Goal: Task Accomplishment & Management: Complete application form

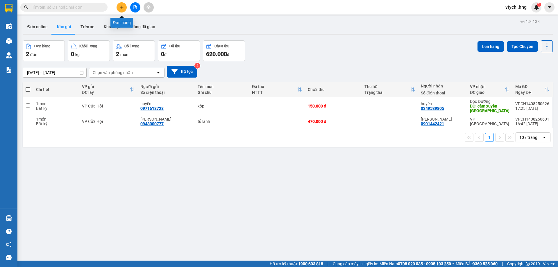
click at [121, 6] on icon "plus" at bounding box center [122, 7] width 4 height 4
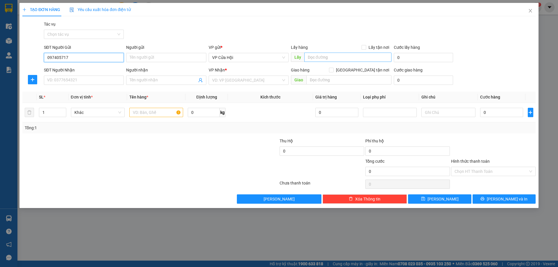
type input "0974057171"
drag, startPoint x: 78, startPoint y: 70, endPoint x: 82, endPoint y: 71, distance: 4.0
click at [79, 70] on div "0974057171 - bích tĩnh" at bounding box center [83, 69] width 73 height 6
type input "bích tĩnh"
type input "0974057171"
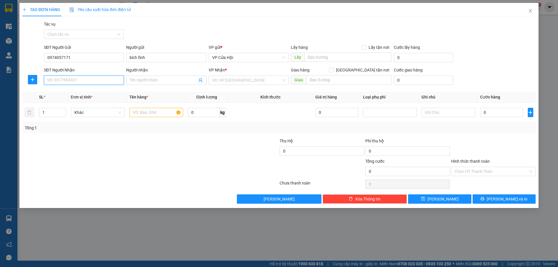
click at [83, 78] on input "SĐT Người Nhận" at bounding box center [84, 80] width 80 height 9
type input "0943554549"
click at [92, 92] on div "0943554549 - [PERSON_NAME]" at bounding box center [83, 92] width 73 height 6
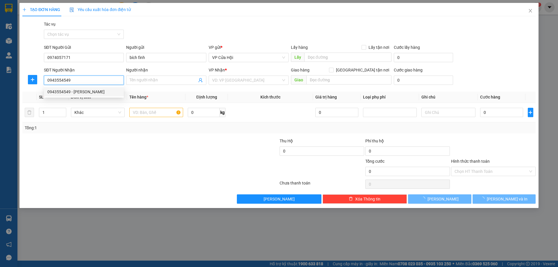
type input "thanh hương"
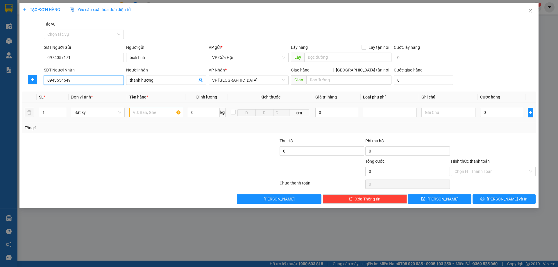
type input "0943554549"
click at [155, 110] on input "text" at bounding box center [156, 112] width 54 height 9
type input "bì xanh"
click at [485, 110] on input "0" at bounding box center [501, 112] width 43 height 9
type input "5"
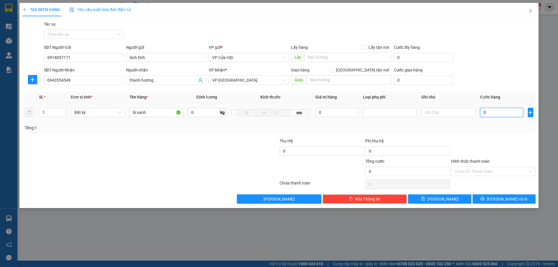
type input "5"
type input "50"
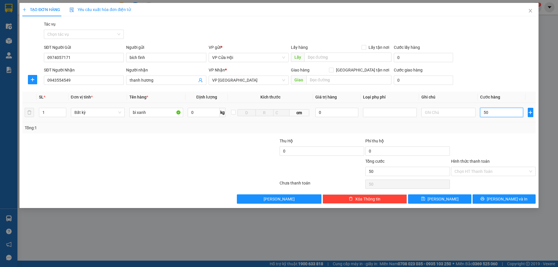
type input "500"
type input "5.000"
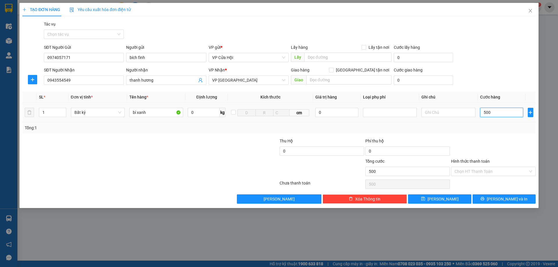
type input "5.000"
type input "50.000"
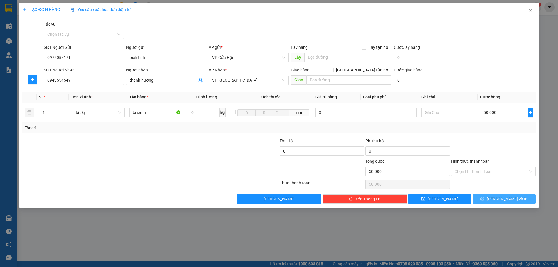
click at [484, 200] on icon "printer" at bounding box center [483, 199] width 4 height 4
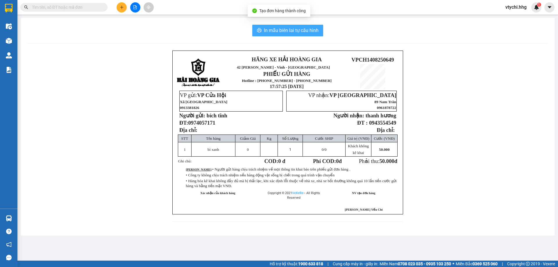
click at [286, 29] on span "In mẫu biên lai tự cấu hình" at bounding box center [291, 30] width 55 height 7
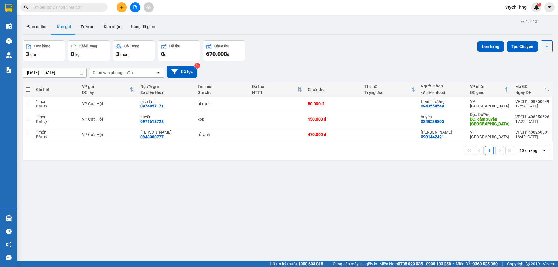
click at [363, 57] on div "Đơn hàng 3 đơn Khối lượng 0 kg Số lượng 3 món Đã thu 0 đ Chưa thu 670.000 đ Lên…" at bounding box center [288, 50] width 530 height 21
click at [136, 3] on button at bounding box center [135, 7] width 10 height 10
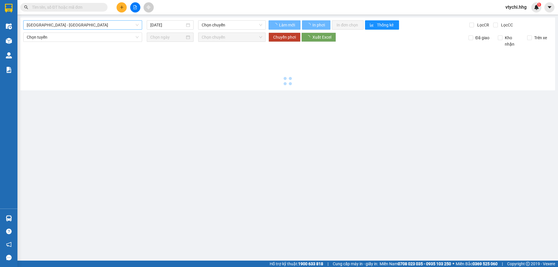
click at [91, 24] on span "[GEOGRAPHIC_DATA] - [GEOGRAPHIC_DATA]" at bounding box center [83, 25] width 112 height 9
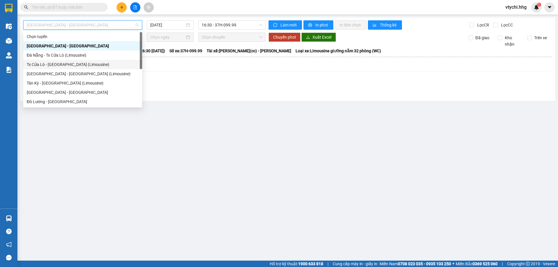
click at [67, 68] on div "Tx Cửa Lò - [GEOGRAPHIC_DATA] (Limousine)" at bounding box center [82, 64] width 119 height 9
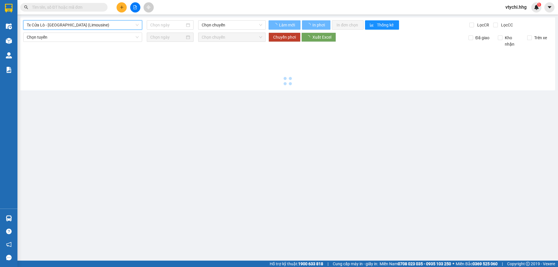
type input "[DATE]"
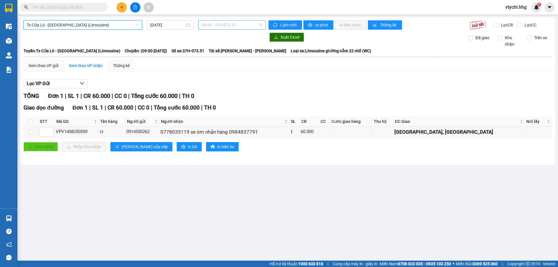
click at [245, 26] on span "09:00 - 37H-073.51" at bounding box center [232, 25] width 60 height 9
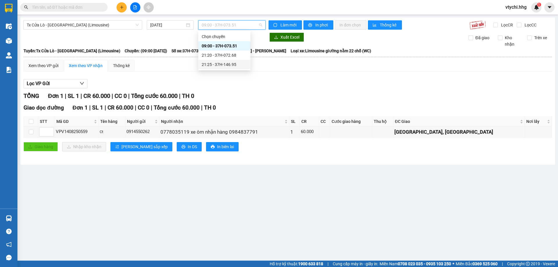
click at [223, 65] on div "21:25 - 37H-146.95" at bounding box center [224, 64] width 45 height 6
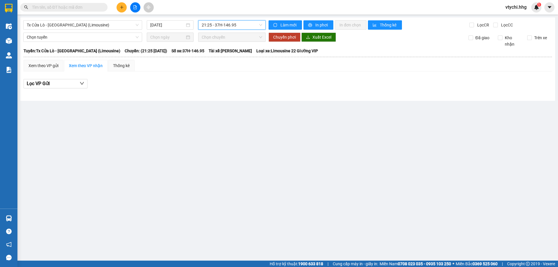
click at [256, 28] on span "21:25 - 37H-146.95" at bounding box center [232, 25] width 60 height 9
click at [243, 55] on div "21:20 - 37H-072.68" at bounding box center [224, 55] width 45 height 6
click at [241, 26] on span "21:20 - 37H-072.68" at bounding box center [232, 25] width 60 height 9
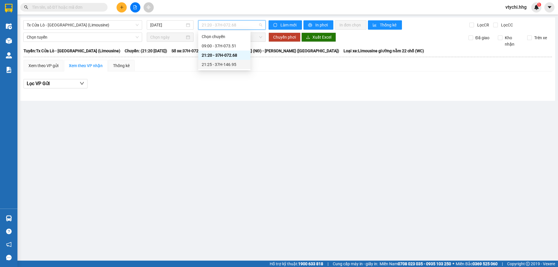
click at [229, 64] on div "21:25 - 37H-146.95" at bounding box center [224, 64] width 45 height 6
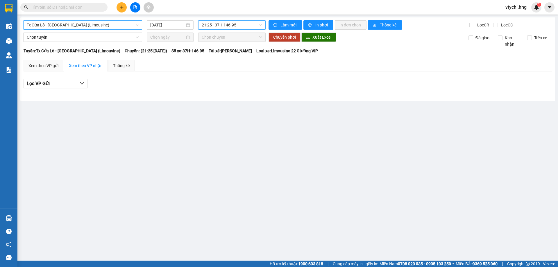
click at [131, 25] on span "Tx Cửa Lò - [GEOGRAPHIC_DATA] (Limousine)" at bounding box center [83, 25] width 112 height 9
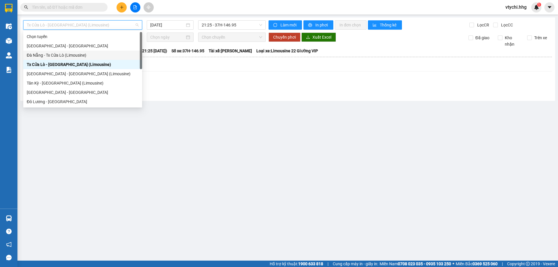
click at [117, 54] on div "Đà Nẵng - Tx Cửa Lò (Limousine)" at bounding box center [83, 55] width 112 height 6
type input "[DATE]"
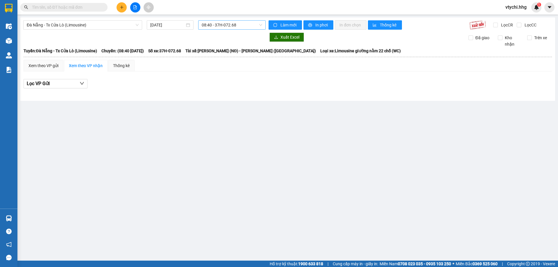
click at [245, 20] on div "[GEOGRAPHIC_DATA] - Tx Cửa Lò (Limousine) [DATE] 08:40 - 37H-072.68 Làm mới In …" at bounding box center [287, 58] width 535 height 83
click at [245, 22] on span "08:40 - 37H-072.68" at bounding box center [232, 25] width 60 height 9
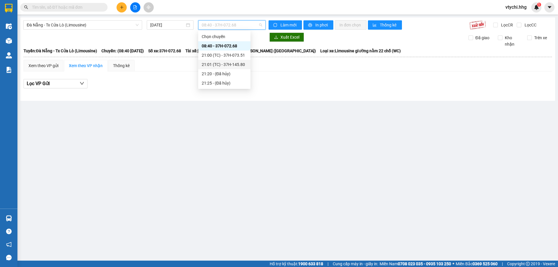
click at [233, 65] on div "21:01 (TC) - 37H-145.80" at bounding box center [224, 64] width 45 height 6
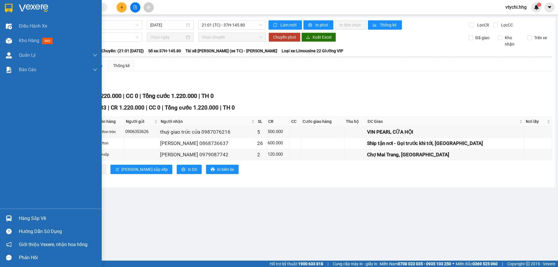
click at [16, 12] on div at bounding box center [51, 9] width 102 height 19
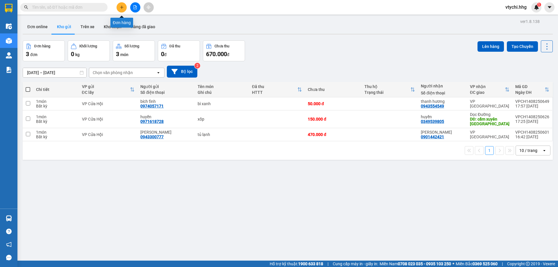
click at [122, 7] on icon "plus" at bounding box center [122, 7] width 4 height 4
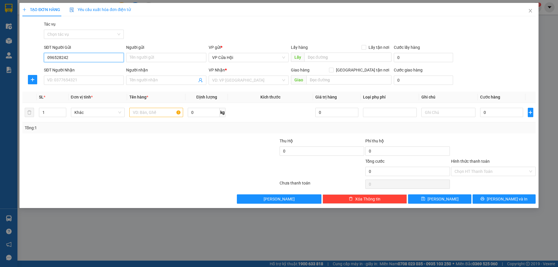
type input "0965282428"
click at [69, 67] on div "0965282428 - [PERSON_NAME]" at bounding box center [83, 69] width 73 height 6
type input "[PERSON_NAME]"
type input "0965282428"
click at [96, 89] on div "Transit Pickup Surcharge Ids Transit Deliver Surcharge Ids Transit Deliver Surc…" at bounding box center [278, 112] width 513 height 183
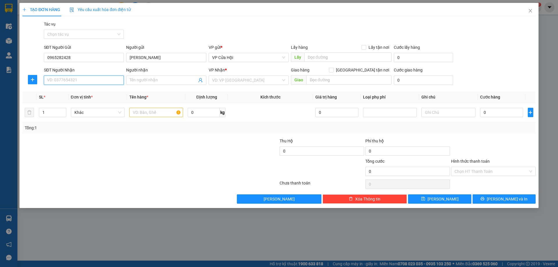
click at [98, 79] on input "SĐT Người Nhận" at bounding box center [84, 80] width 80 height 9
click at [62, 92] on div "0888085038" at bounding box center [83, 92] width 73 height 6
type input "0888085038"
drag, startPoint x: 145, startPoint y: 117, endPoint x: 141, endPoint y: 115, distance: 4.2
click at [145, 117] on input "text" at bounding box center [156, 112] width 54 height 9
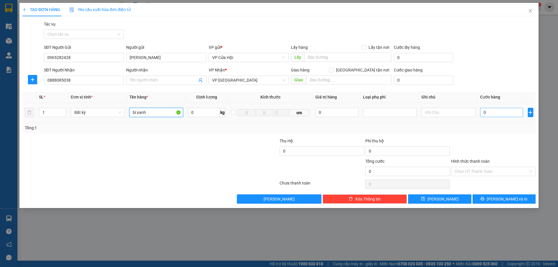
type input "bì xanh"
click at [494, 110] on input "0" at bounding box center [501, 112] width 43 height 9
type input "5"
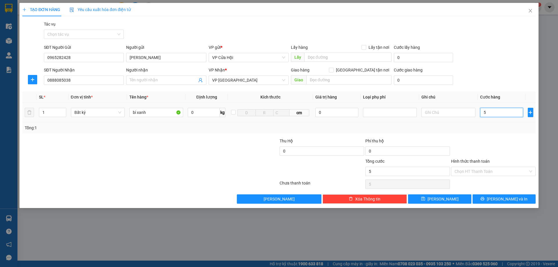
type input "50"
type input "500"
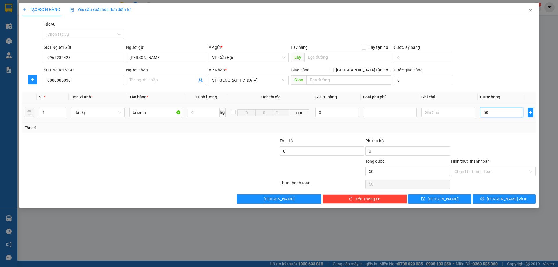
type input "500"
type input "5.000"
type input "50.000"
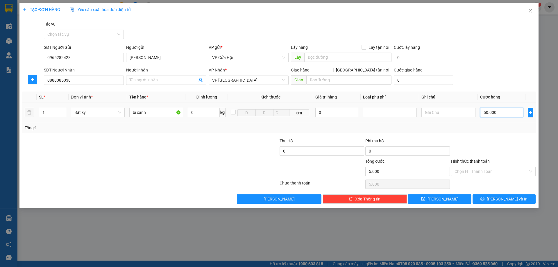
type input "50.000"
click at [497, 173] on input "Hình thức thanh toán" at bounding box center [491, 171] width 74 height 9
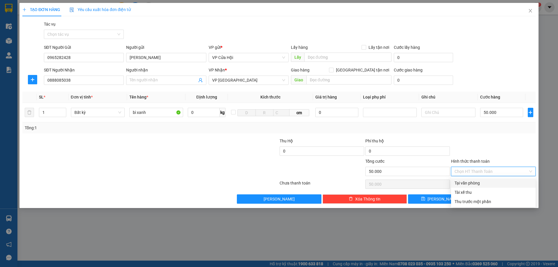
click at [496, 183] on div "Tại văn phòng" at bounding box center [493, 183] width 78 height 6
type input "0"
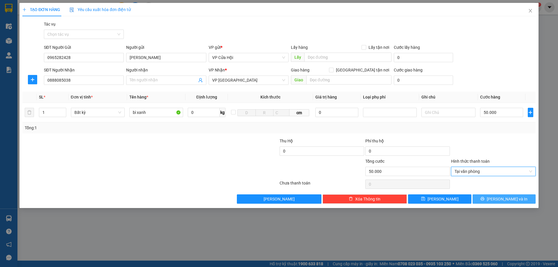
click at [511, 203] on button "[PERSON_NAME] và In" at bounding box center [503, 198] width 63 height 9
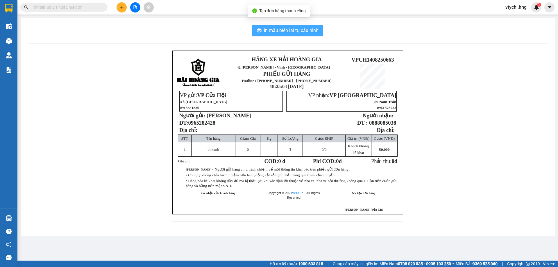
click at [313, 32] on span "In mẫu biên lai tự cấu hình" at bounding box center [291, 30] width 55 height 7
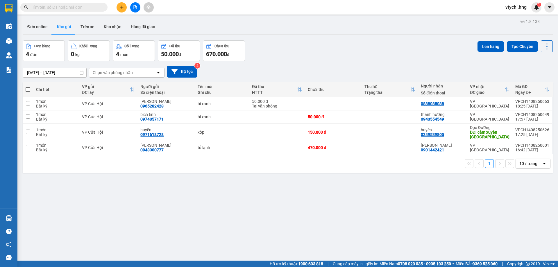
drag, startPoint x: 330, startPoint y: 65, endPoint x: 321, endPoint y: 64, distance: 8.7
click at [330, 65] on div "[DATE] – [DATE] Press the down arrow key to interact with the calendar and sele…" at bounding box center [288, 71] width 530 height 21
click at [123, 8] on icon "plus" at bounding box center [122, 7] width 4 height 4
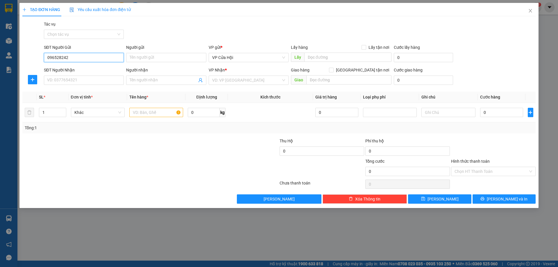
type input "0965282428"
click at [85, 69] on div "0965282428 - [PERSON_NAME]" at bounding box center [83, 69] width 73 height 6
type input "[PERSON_NAME]"
type input "0965282428"
click at [96, 80] on input "SĐT Người Nhận" at bounding box center [84, 80] width 80 height 9
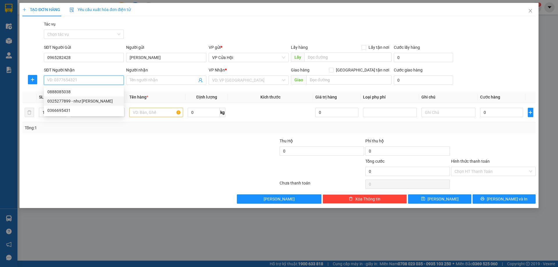
click at [64, 100] on div "0325277899 - như [PERSON_NAME]" at bounding box center [83, 101] width 73 height 6
type input "0325277899"
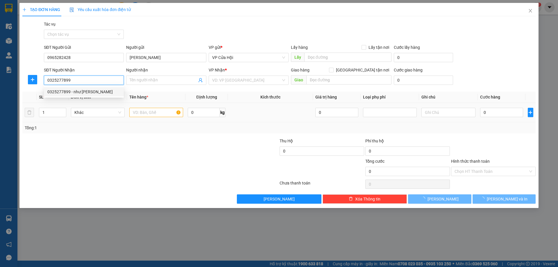
type input "như [PERSON_NAME]"
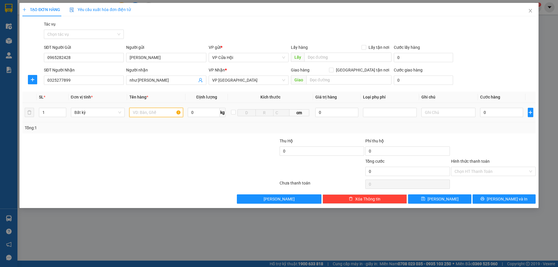
click at [153, 115] on input "text" at bounding box center [156, 112] width 54 height 9
type input "ct"
click at [491, 114] on input "0" at bounding box center [501, 112] width 43 height 9
type input "5"
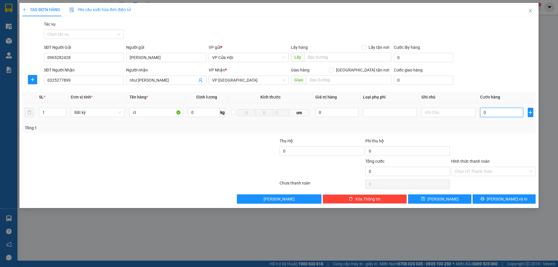
type input "5"
type input "50"
type input "500"
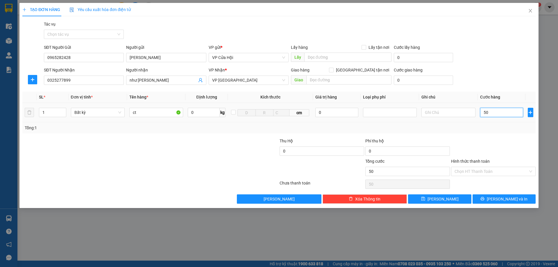
type input "500"
type input "5.000"
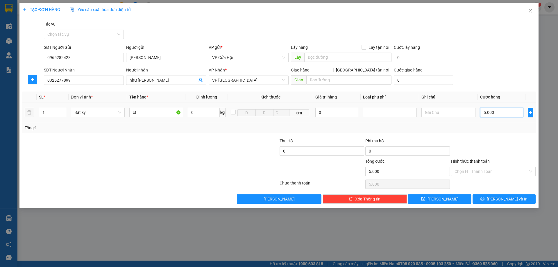
type input "50.000"
click at [483, 171] on input "Hình thức thanh toán" at bounding box center [491, 171] width 74 height 9
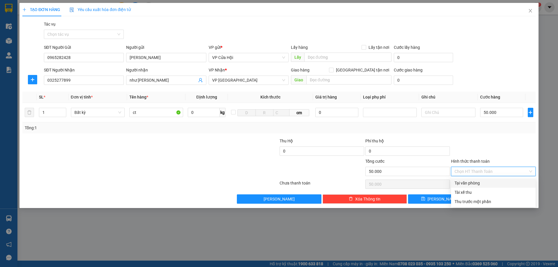
click at [487, 183] on div "Tại văn phòng" at bounding box center [493, 183] width 78 height 6
type input "0"
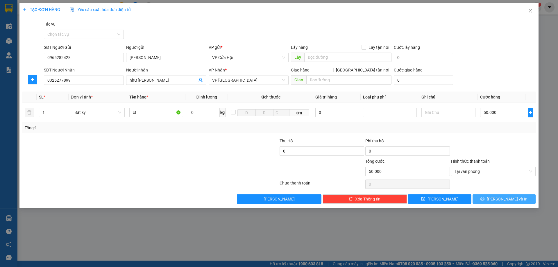
drag, startPoint x: 496, startPoint y: 198, endPoint x: 511, endPoint y: 196, distance: 15.8
click at [498, 199] on button "[PERSON_NAME] và In" at bounding box center [503, 198] width 63 height 9
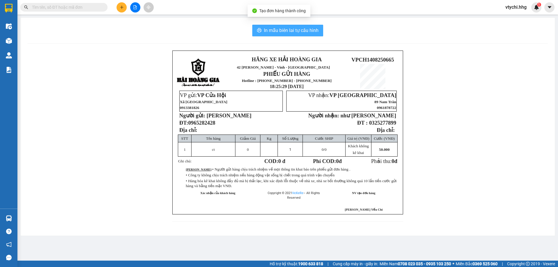
click at [288, 34] on span "In mẫu biên lai tự cấu hình" at bounding box center [291, 30] width 55 height 7
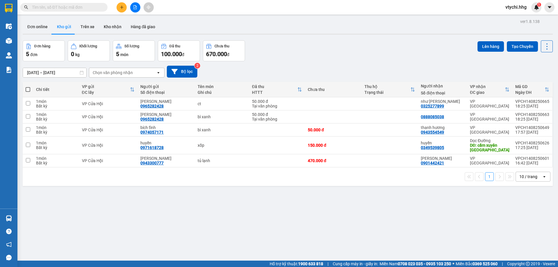
click at [331, 59] on div "Đơn hàng 5 đơn Khối lượng 0 kg Số lượng 5 món Đã thu 100.000 đ Chưa thu 670.000…" at bounding box center [288, 50] width 530 height 21
click at [264, 20] on div "Đơn online Kho gửi Trên xe Kho nhận Hàng đã giao" at bounding box center [288, 27] width 530 height 15
click at [124, 7] on button at bounding box center [122, 7] width 10 height 10
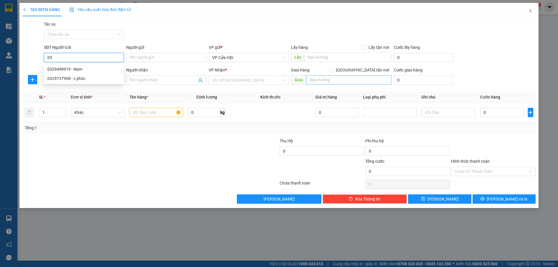
type input "0"
click at [79, 68] on div "0967372349 - [PERSON_NAME]" at bounding box center [83, 69] width 73 height 6
type input "0967372349"
type input "ông [PERSON_NAME]"
type input "0967372349"
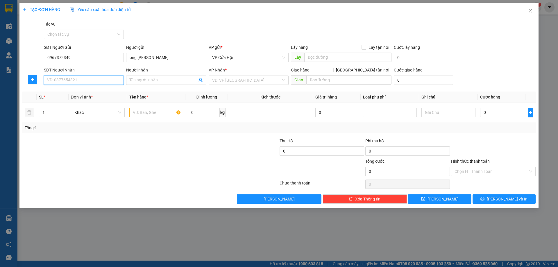
click at [83, 79] on input "SĐT Người Nhận" at bounding box center [84, 80] width 80 height 9
click at [85, 92] on div "0981775597 - hoa" at bounding box center [83, 92] width 73 height 6
type input "0981775597"
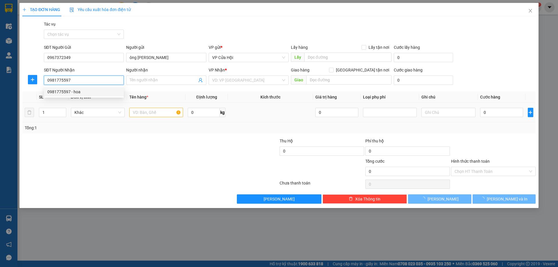
type input "hoa"
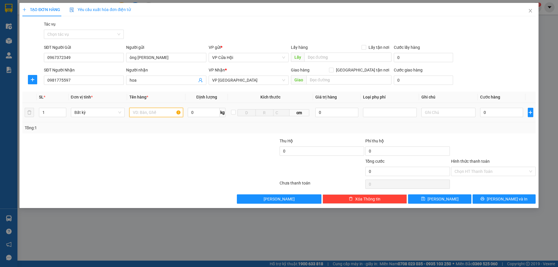
click at [155, 117] on input "text" at bounding box center [156, 112] width 54 height 9
type input "bì đen"
click at [497, 111] on input "0" at bounding box center [501, 112] width 43 height 9
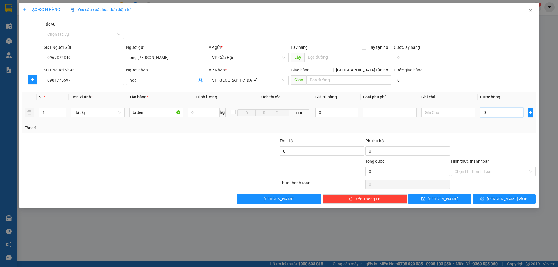
click at [497, 111] on input "0" at bounding box center [501, 112] width 43 height 9
type input "1"
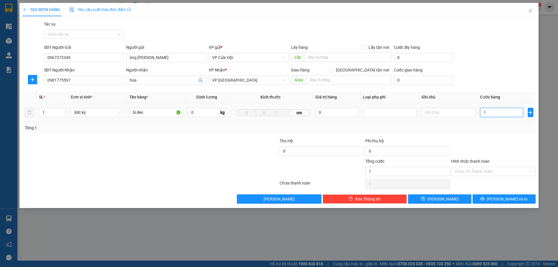
type input "10"
type input "100"
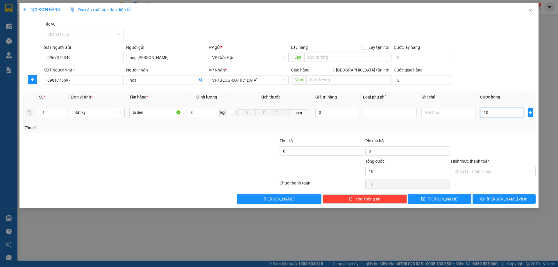
type input "100"
type input "1.000"
type input "10.000"
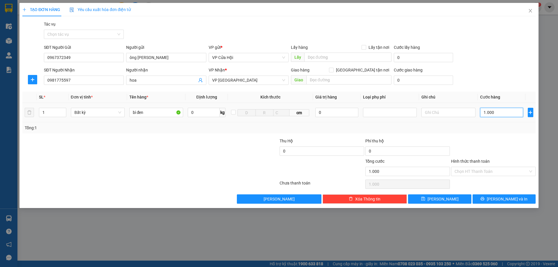
type input "10.000"
type input "100.000"
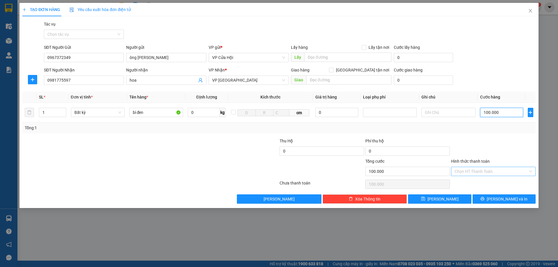
type input "100.000"
click at [501, 169] on input "Hình thức thanh toán" at bounding box center [491, 171] width 74 height 9
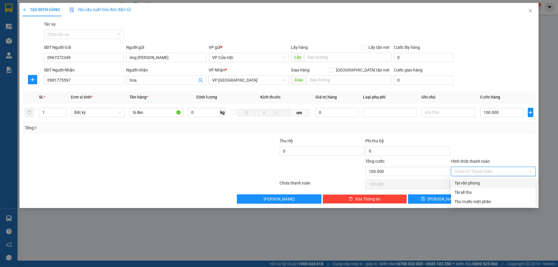
click at [498, 184] on div "Tại văn phòng" at bounding box center [493, 183] width 78 height 6
type input "0"
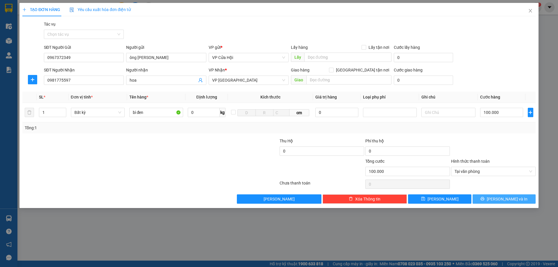
drag, startPoint x: 500, startPoint y: 199, endPoint x: 533, endPoint y: 117, distance: 88.6
click at [501, 199] on span "[PERSON_NAME] và In" at bounding box center [507, 199] width 41 height 6
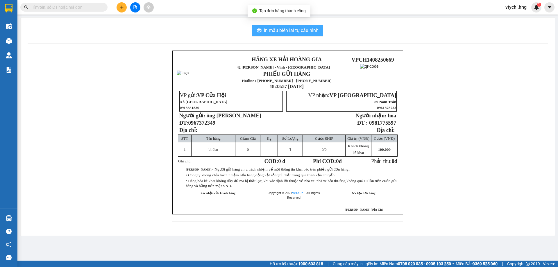
drag, startPoint x: 316, startPoint y: 31, endPoint x: 313, endPoint y: 39, distance: 7.9
click at [316, 31] on span "In mẫu biên lai tự cấu hình" at bounding box center [291, 30] width 55 height 7
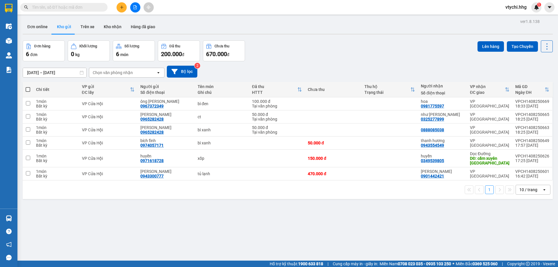
click at [388, 51] on div "Đơn hàng 6 đơn Khối lượng 0 kg Số lượng 6 món Đã thu 200.000 đ Chưa thu 670.000…" at bounding box center [288, 50] width 530 height 21
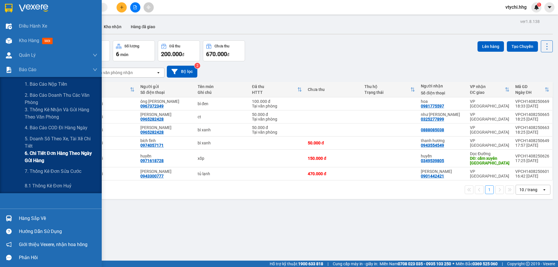
click at [73, 155] on span "6. Chi tiết đơn hàng theo ngày gửi hàng" at bounding box center [61, 157] width 73 height 15
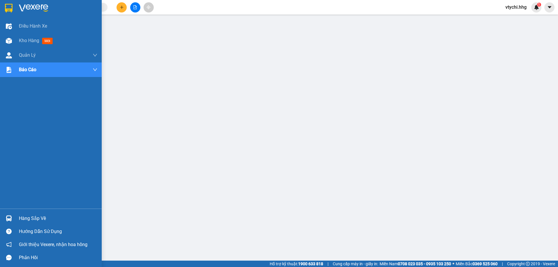
drag, startPoint x: 8, startPoint y: 8, endPoint x: 75, endPoint y: 3, distance: 67.1
click at [8, 8] on img at bounding box center [9, 8] width 8 height 9
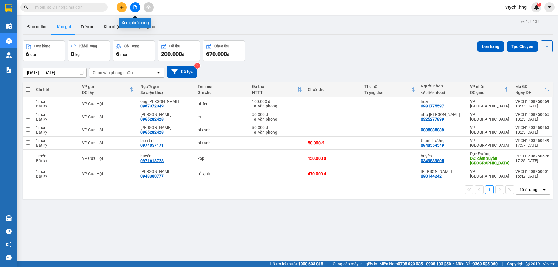
click at [136, 8] on icon "file-add" at bounding box center [135, 7] width 4 height 4
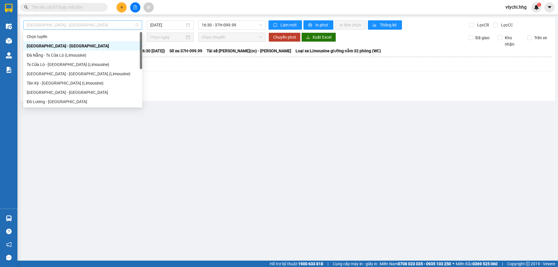
click at [111, 24] on span "[GEOGRAPHIC_DATA] - [GEOGRAPHIC_DATA]" at bounding box center [83, 25] width 112 height 9
click at [79, 59] on div "Đà Nẵng - Tx Cửa Lò (Limousine)" at bounding box center [82, 55] width 119 height 9
type input "[DATE]"
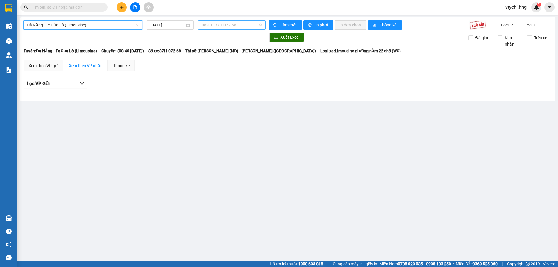
click at [247, 22] on span "08:40 - 37H-072.68" at bounding box center [232, 25] width 60 height 9
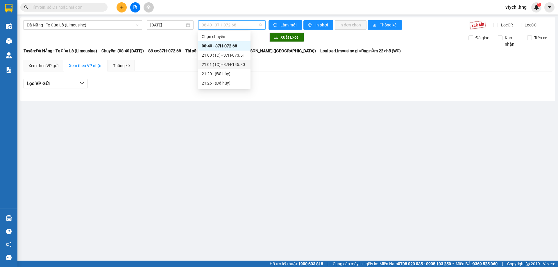
click at [241, 64] on div "21:01 (TC) - 37H-145.80" at bounding box center [224, 64] width 45 height 6
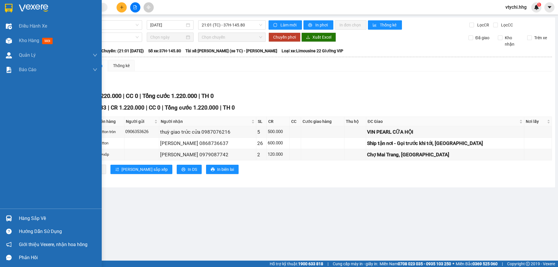
click at [13, 5] on div at bounding box center [9, 8] width 10 height 10
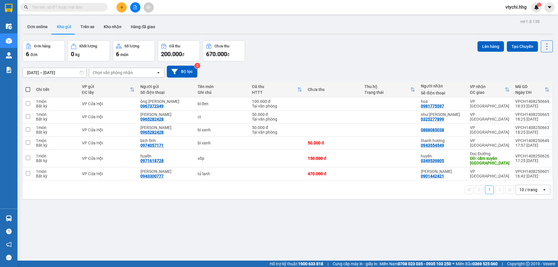
click at [335, 60] on div "Đơn hàng 6 đơn Khối lượng 0 kg Số lượng 6 món Đã thu 200.000 đ Chưa thu 670.000…" at bounding box center [288, 50] width 530 height 21
click at [125, 8] on button at bounding box center [122, 7] width 10 height 10
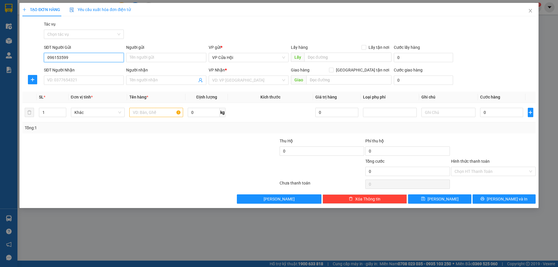
type input "0961535991"
click at [84, 68] on div "0961535991 - Gấm Nguyễn" at bounding box center [83, 69] width 73 height 6
type input "Gấm Nguyễn"
type input "0961535991"
click at [87, 80] on input "SĐT Người Nhận" at bounding box center [84, 80] width 80 height 9
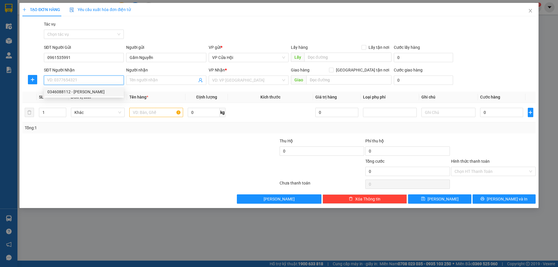
click at [85, 95] on div "0346088112 - [PERSON_NAME]" at bounding box center [83, 92] width 73 height 6
type input "0346088112"
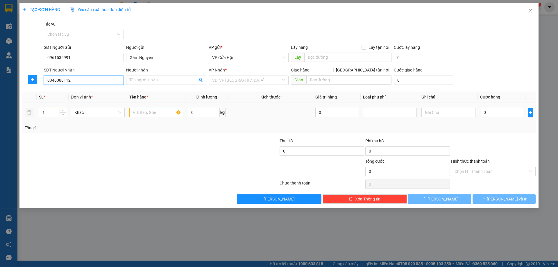
type input "[PERSON_NAME]"
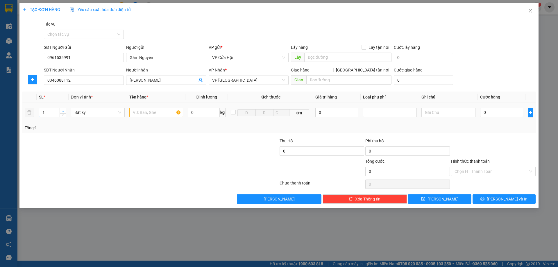
type input "2"
drag, startPoint x: 65, startPoint y: 111, endPoint x: 94, endPoint y: 109, distance: 28.8
click at [65, 111] on span "Increase Value" at bounding box center [63, 110] width 6 height 4
drag, startPoint x: 135, startPoint y: 113, endPoint x: 138, endPoint y: 112, distance: 3.2
click at [138, 112] on input "text" at bounding box center [156, 112] width 54 height 9
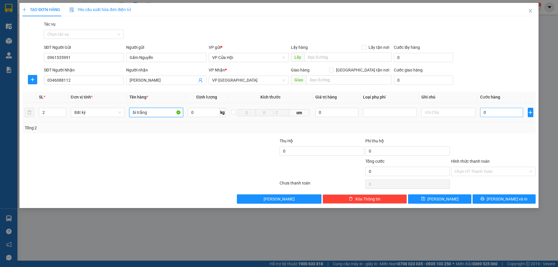
type input "bì trắng"
click at [488, 110] on input "0" at bounding box center [501, 112] width 43 height 9
type input "3"
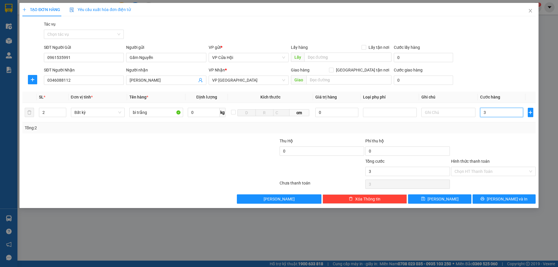
type input "30"
type input "300"
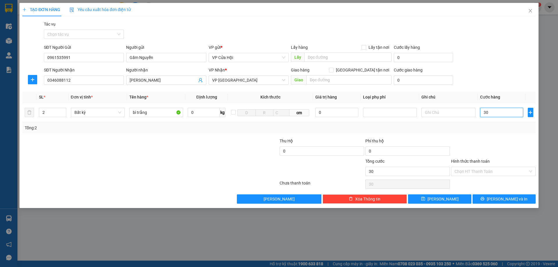
type input "300"
type input "3.000"
type input "30.000"
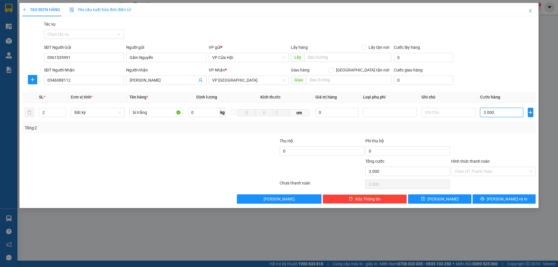
type input "30.000"
type input "300.000"
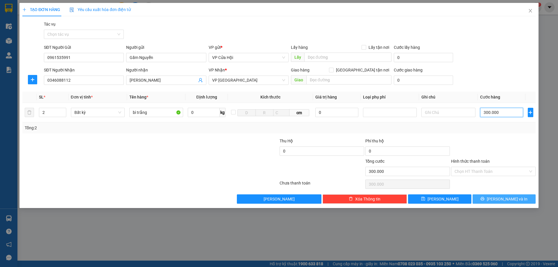
type input "300.000"
click at [500, 200] on span "[PERSON_NAME] và In" at bounding box center [507, 199] width 41 height 6
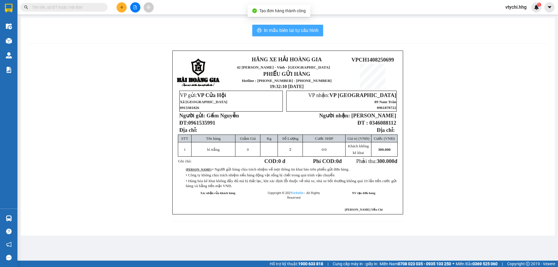
click at [278, 35] on button "In mẫu biên lai tự cấu hình" at bounding box center [287, 31] width 71 height 12
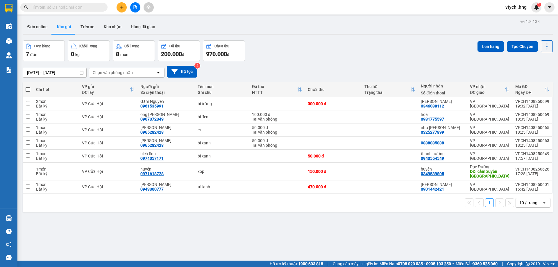
drag, startPoint x: 372, startPoint y: 49, endPoint x: 367, endPoint y: 42, distance: 9.1
click at [372, 49] on div "Đơn hàng 7 đơn Khối lượng 0 kg Số lượng 8 món Đã thu 200.000 đ Chưa thu 970.000…" at bounding box center [288, 50] width 530 height 21
click at [120, 7] on icon "plus" at bounding box center [122, 7] width 4 height 4
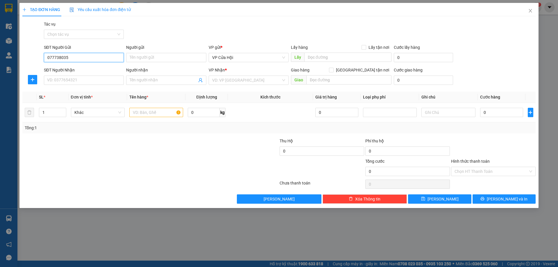
type input "0777380352"
click at [86, 67] on div "0777380352" at bounding box center [83, 69] width 73 height 6
type input "xe 84"
type input "0777380352"
click at [141, 59] on input "Người gửi" at bounding box center [166, 57] width 80 height 9
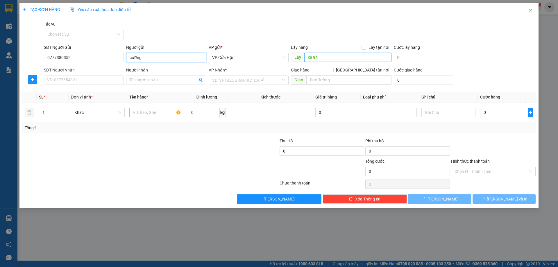
type input "cường"
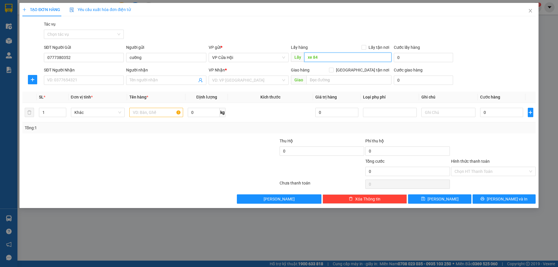
click at [333, 58] on input "xe 84" at bounding box center [347, 57] width 87 height 9
click at [85, 81] on input "SĐT Người Nhận" at bounding box center [84, 80] width 80 height 9
type input "0777511943"
click at [144, 82] on input "Người nhận" at bounding box center [163, 80] width 67 height 6
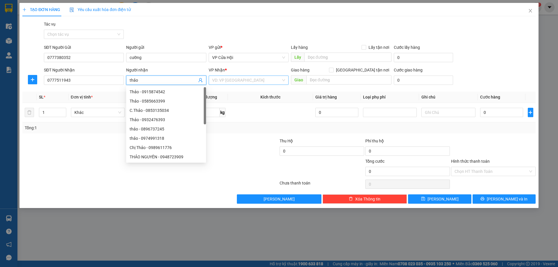
type input "thảo"
click at [252, 79] on input "search" at bounding box center [246, 80] width 69 height 9
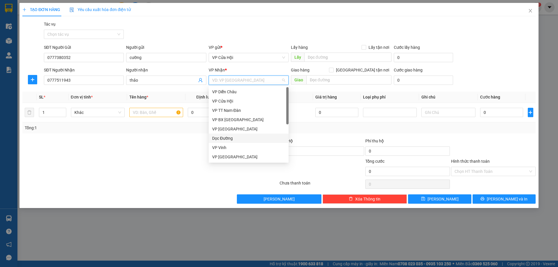
click at [237, 139] on div "Dọc Đường" at bounding box center [248, 138] width 73 height 6
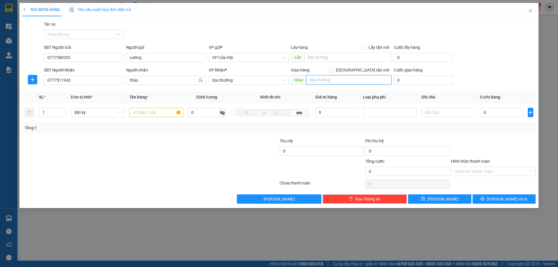
click at [339, 81] on input "text" at bounding box center [348, 79] width 85 height 9
type input "quãng ngãi"
click at [166, 113] on input "text" at bounding box center [156, 112] width 54 height 9
type input "xốp"
click at [488, 109] on input "0" at bounding box center [501, 112] width 43 height 9
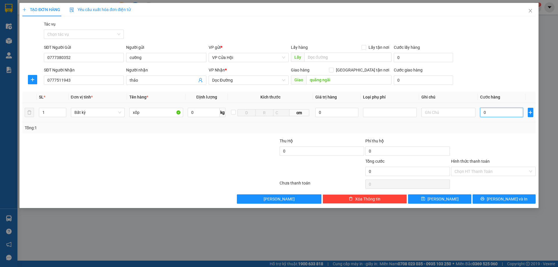
type input "6"
type input "60"
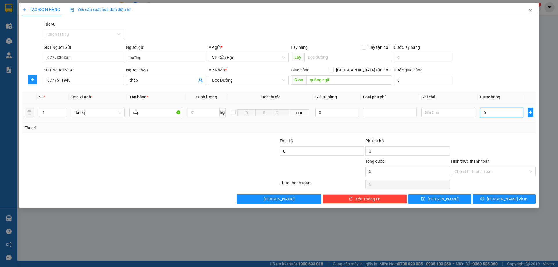
type input "60"
type input "600"
type input "6.000"
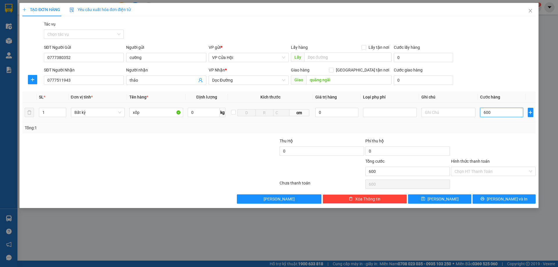
type input "6.000"
click at [500, 172] on input "Hình thức thanh toán" at bounding box center [491, 171] width 74 height 9
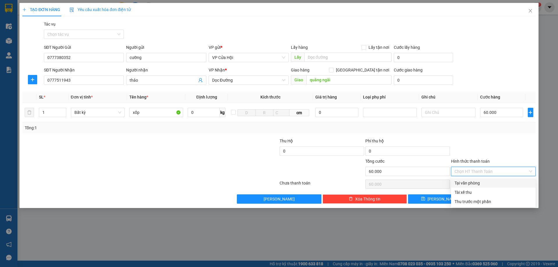
click at [492, 181] on div "Tại văn phòng" at bounding box center [493, 183] width 78 height 6
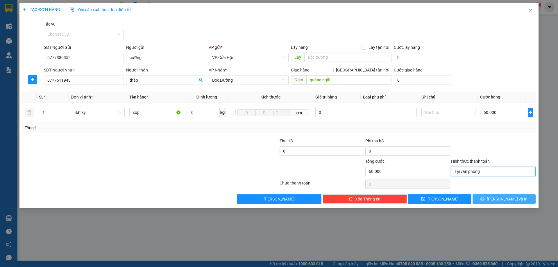
click at [484, 199] on icon "printer" at bounding box center [483, 199] width 4 height 4
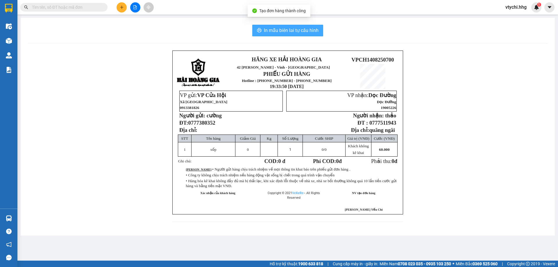
click at [295, 27] on span "In mẫu biên lai tự cấu hình" at bounding box center [291, 30] width 55 height 7
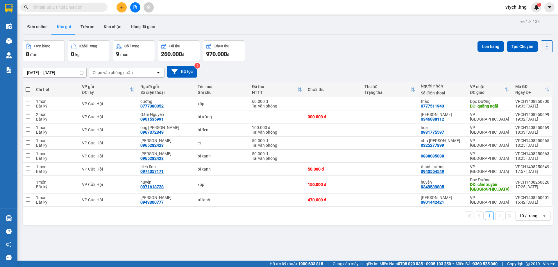
click at [372, 52] on div "Đơn hàng 8 đơn Khối lượng 0 kg Số lượng 9 món Đã thu 260.000 đ Chưa thu 970.000…" at bounding box center [288, 50] width 530 height 21
click at [136, 6] on icon "file-add" at bounding box center [135, 7] width 4 height 4
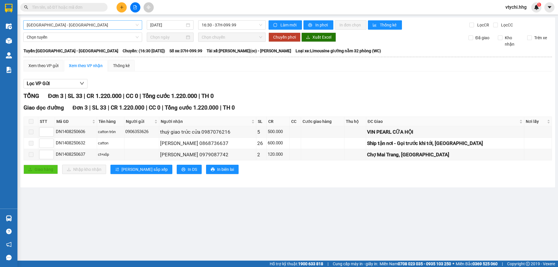
click at [112, 27] on span "[GEOGRAPHIC_DATA] - [GEOGRAPHIC_DATA]" at bounding box center [83, 25] width 112 height 9
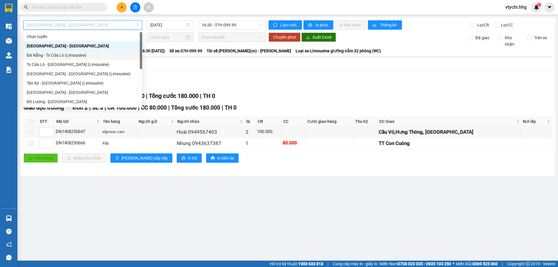
click at [98, 56] on div "Đà Nẵng - Tx Cửa Lò (Limousine)" at bounding box center [83, 55] width 112 height 6
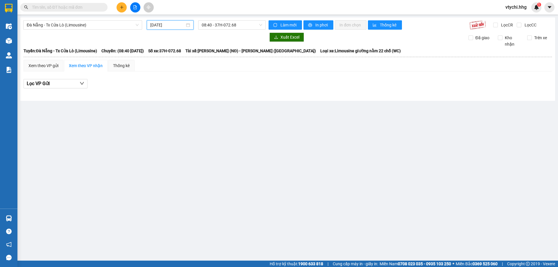
click at [168, 24] on input "[DATE]" at bounding box center [167, 25] width 35 height 6
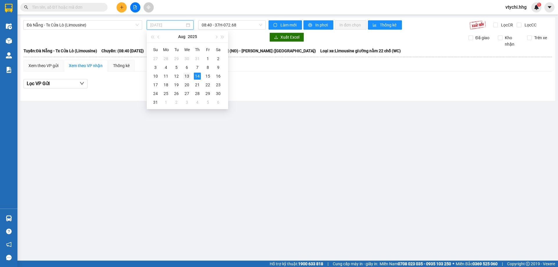
click at [189, 73] on div "13" at bounding box center [186, 76] width 7 height 7
type input "[DATE]"
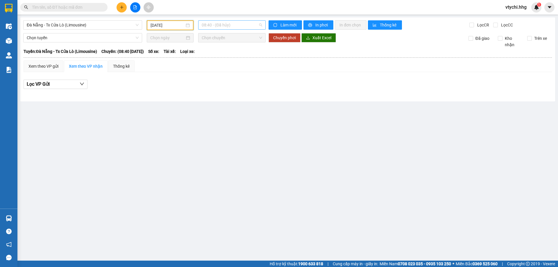
click at [239, 25] on span "08:40 - (Đã hủy)" at bounding box center [232, 25] width 60 height 9
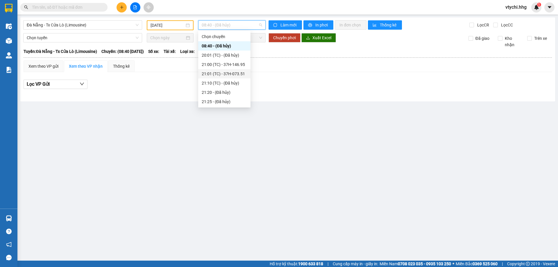
click at [240, 74] on div "21:01 (TC) - 37H-073.51" at bounding box center [224, 74] width 45 height 6
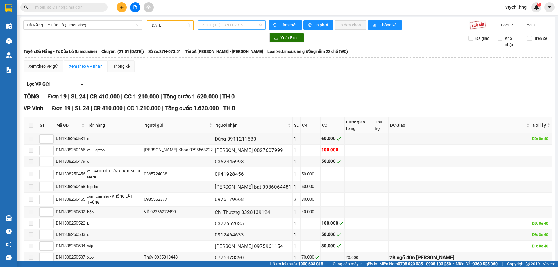
click at [251, 23] on span "21:01 (TC) - 37H-073.51" at bounding box center [232, 25] width 60 height 9
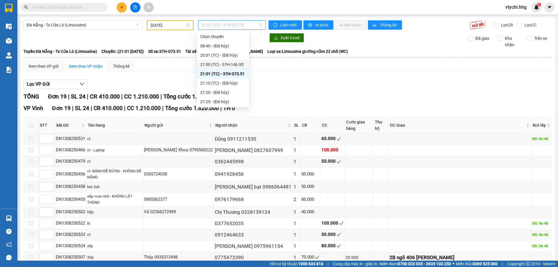
click at [238, 67] on div "21:00 (TC) - 37H-146.95" at bounding box center [223, 64] width 52 height 9
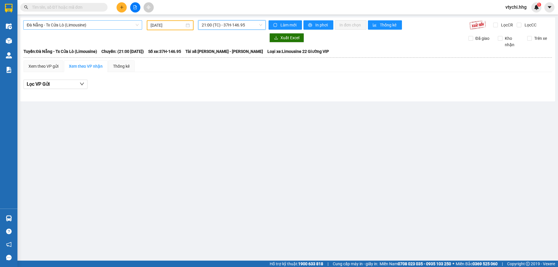
click at [90, 25] on span "Đà Nẵng - Tx Cửa Lò (Limousine)" at bounding box center [83, 25] width 112 height 9
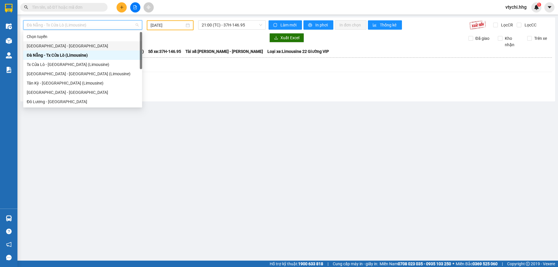
click at [89, 47] on div "[GEOGRAPHIC_DATA] - [GEOGRAPHIC_DATA]" at bounding box center [83, 46] width 112 height 6
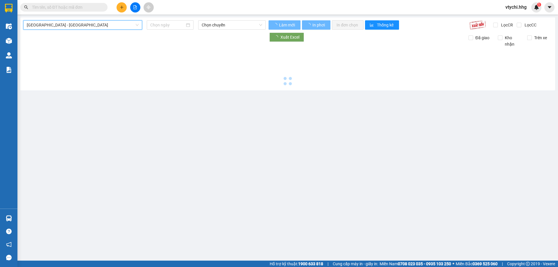
type input "[DATE]"
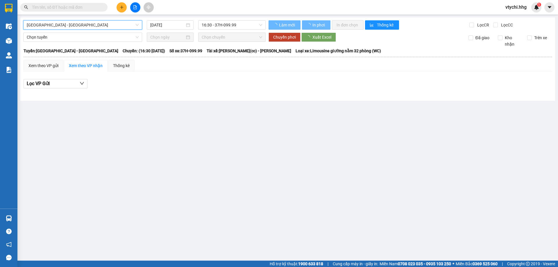
click at [97, 25] on span "[GEOGRAPHIC_DATA] - [GEOGRAPHIC_DATA]" at bounding box center [83, 25] width 112 height 9
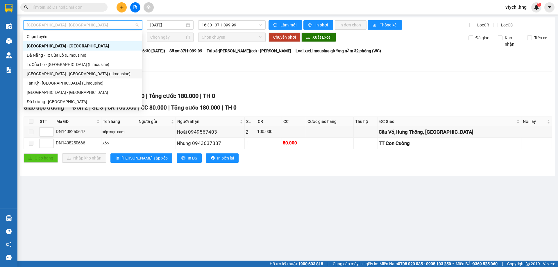
click at [84, 74] on div "[GEOGRAPHIC_DATA] - [GEOGRAPHIC_DATA] (Limousine)" at bounding box center [83, 74] width 112 height 6
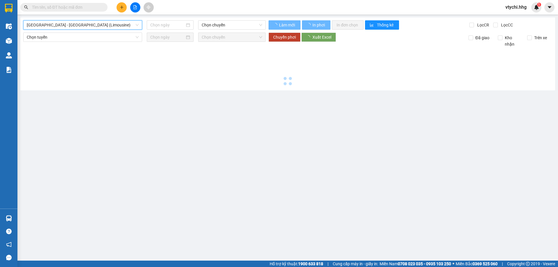
type input "[DATE]"
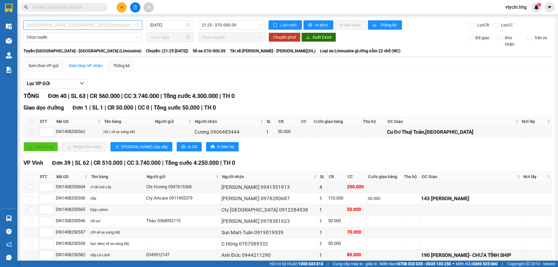
click at [120, 23] on span "[GEOGRAPHIC_DATA] - [GEOGRAPHIC_DATA] (Limousine)" at bounding box center [83, 25] width 112 height 9
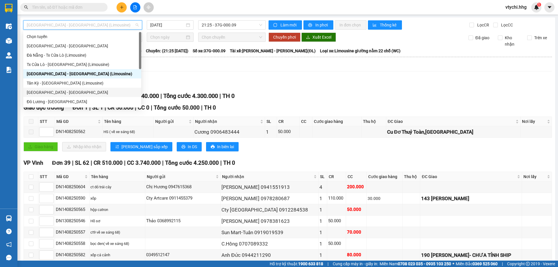
click at [72, 94] on div "[GEOGRAPHIC_DATA] - [GEOGRAPHIC_DATA]" at bounding box center [82, 92] width 111 height 6
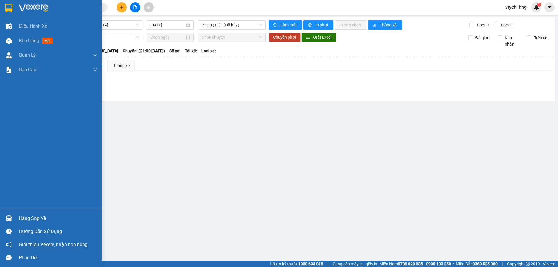
click at [12, 5] on img at bounding box center [9, 8] width 8 height 9
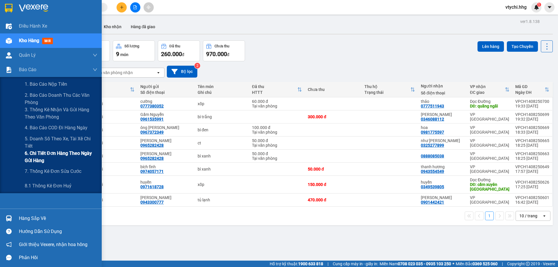
click at [65, 158] on span "6. Chi tiết đơn hàng theo ngày gửi hàng" at bounding box center [61, 157] width 73 height 15
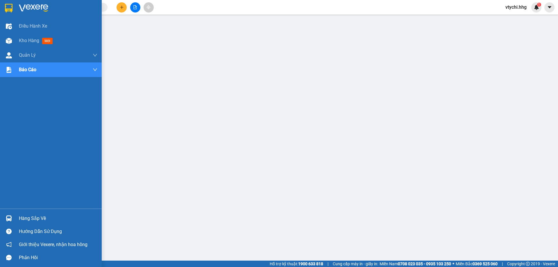
click at [11, 8] on img at bounding box center [9, 8] width 8 height 9
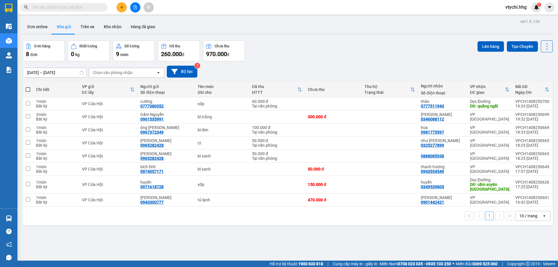
click at [516, 5] on span "vtychi.hhg" at bounding box center [516, 6] width 31 height 7
click at [507, 18] on icon "login" at bounding box center [505, 17] width 3 height 3
